Goal: Information Seeking & Learning: Learn about a topic

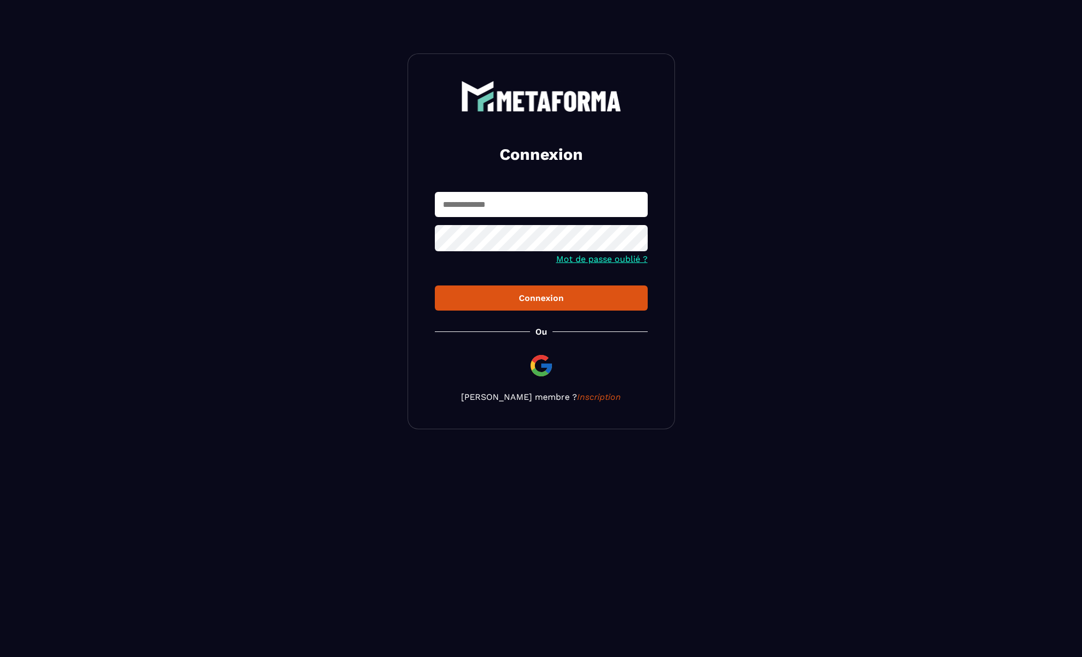
type input "**********"
click at [552, 301] on div "Connexion" at bounding box center [541, 298] width 196 height 10
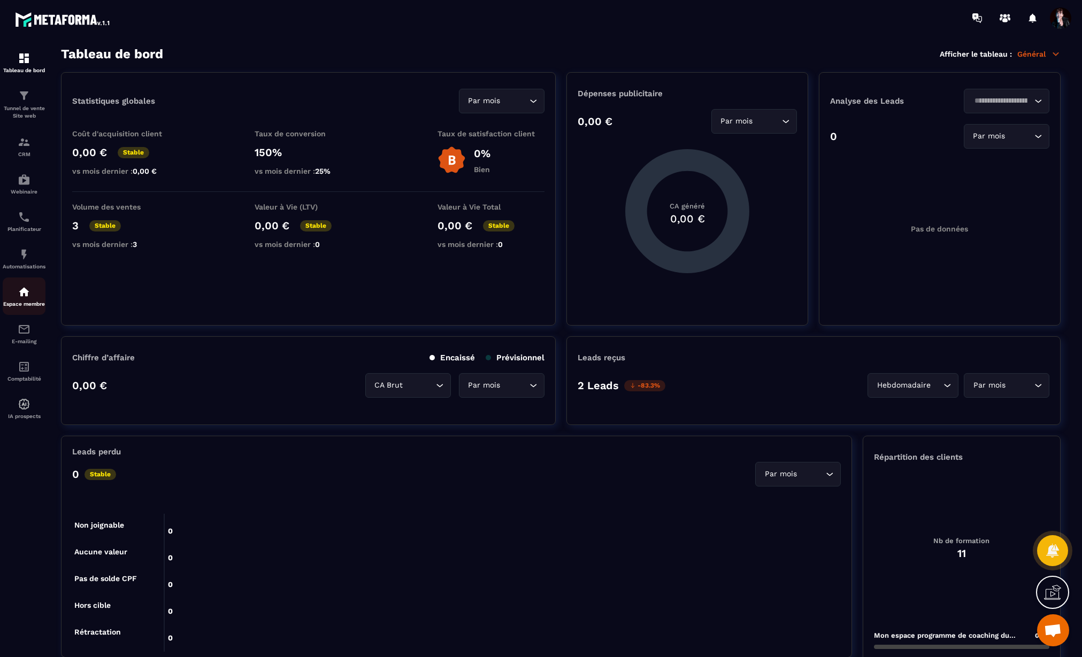
click at [23, 296] on img at bounding box center [24, 292] width 13 height 13
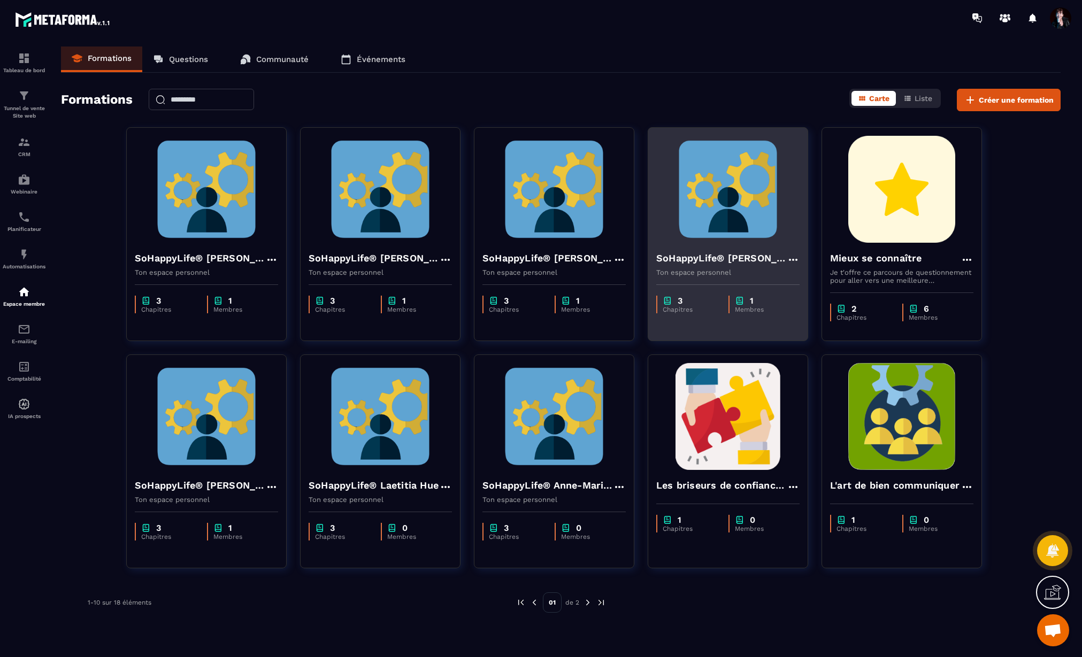
click at [685, 264] on h4 "SoHappyLife® [PERSON_NAME]" at bounding box center [721, 258] width 130 height 15
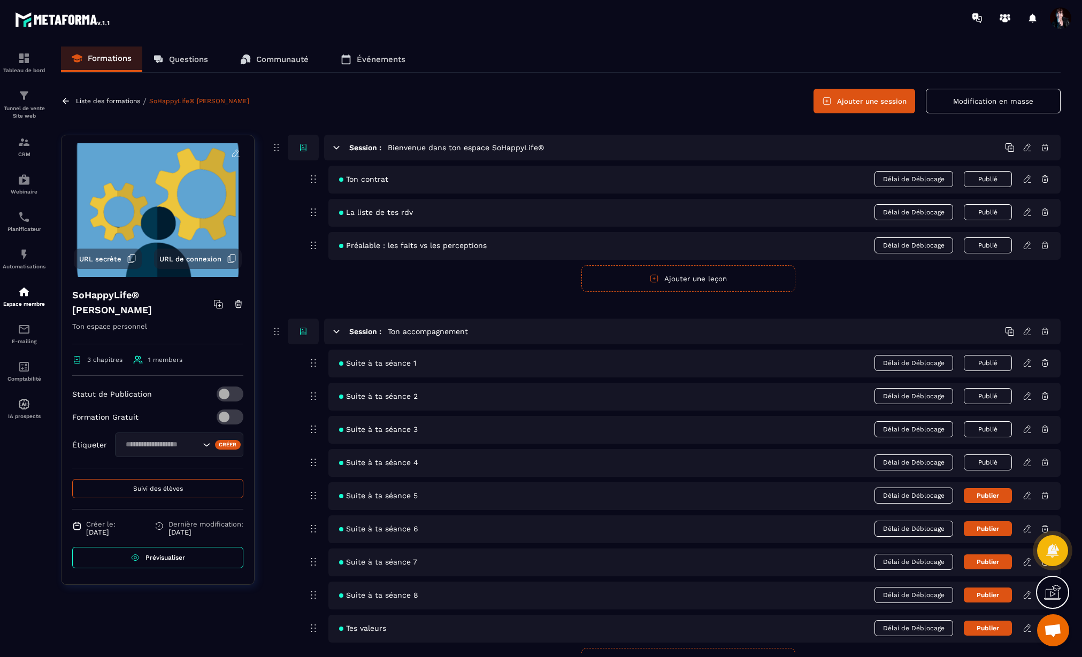
click at [1028, 465] on icon at bounding box center [1027, 463] width 10 height 10
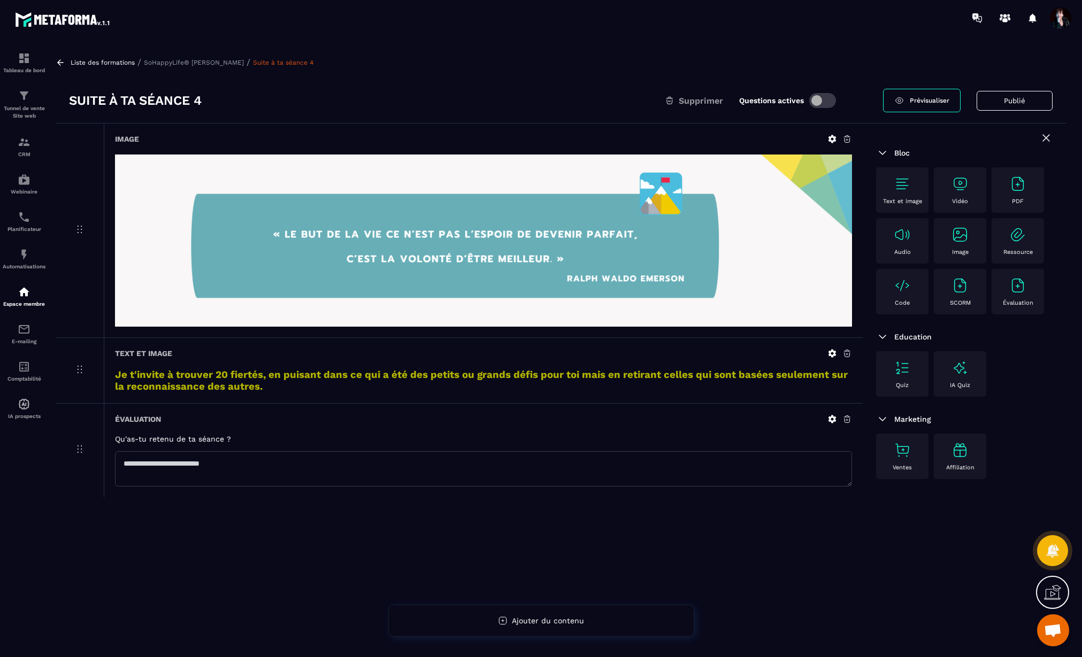
click at [166, 60] on p "SoHappyLife® [PERSON_NAME]" at bounding box center [194, 62] width 100 height 7
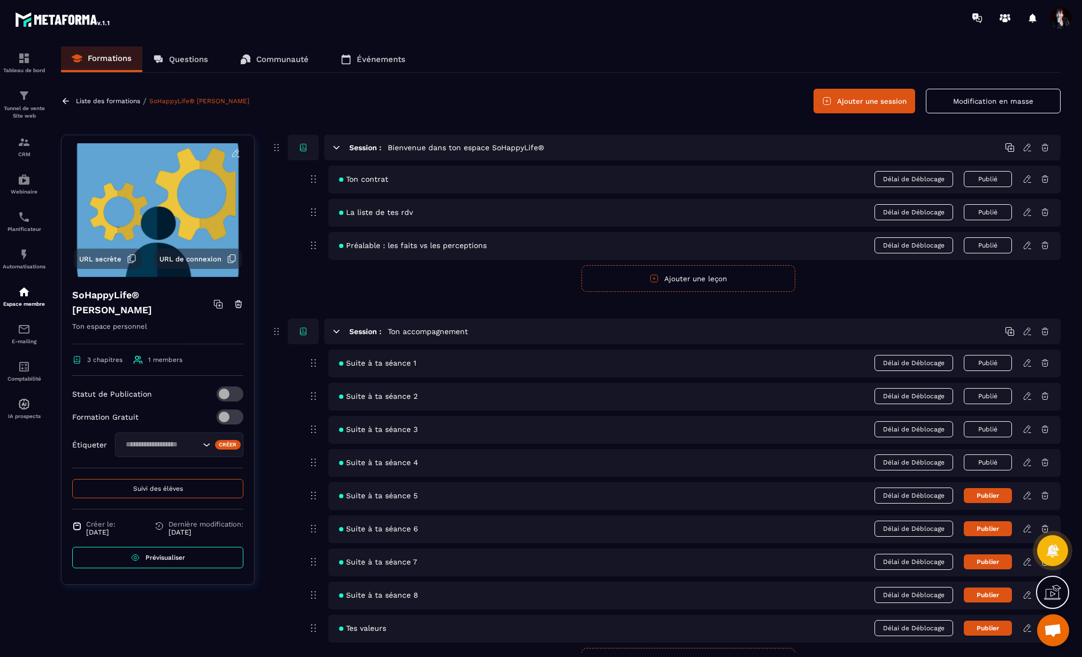
click at [1029, 462] on icon at bounding box center [1026, 462] width 6 height 7
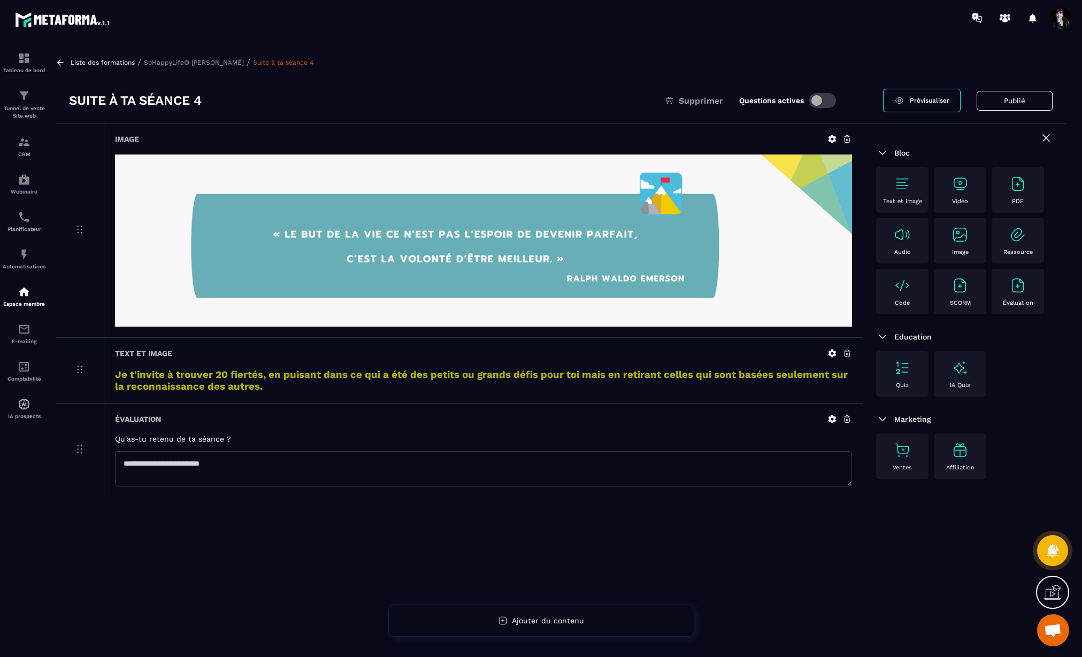
click at [175, 64] on p "SoHappyLife® [PERSON_NAME]" at bounding box center [194, 62] width 100 height 7
